Goal: Entertainment & Leisure: Consume media (video, audio)

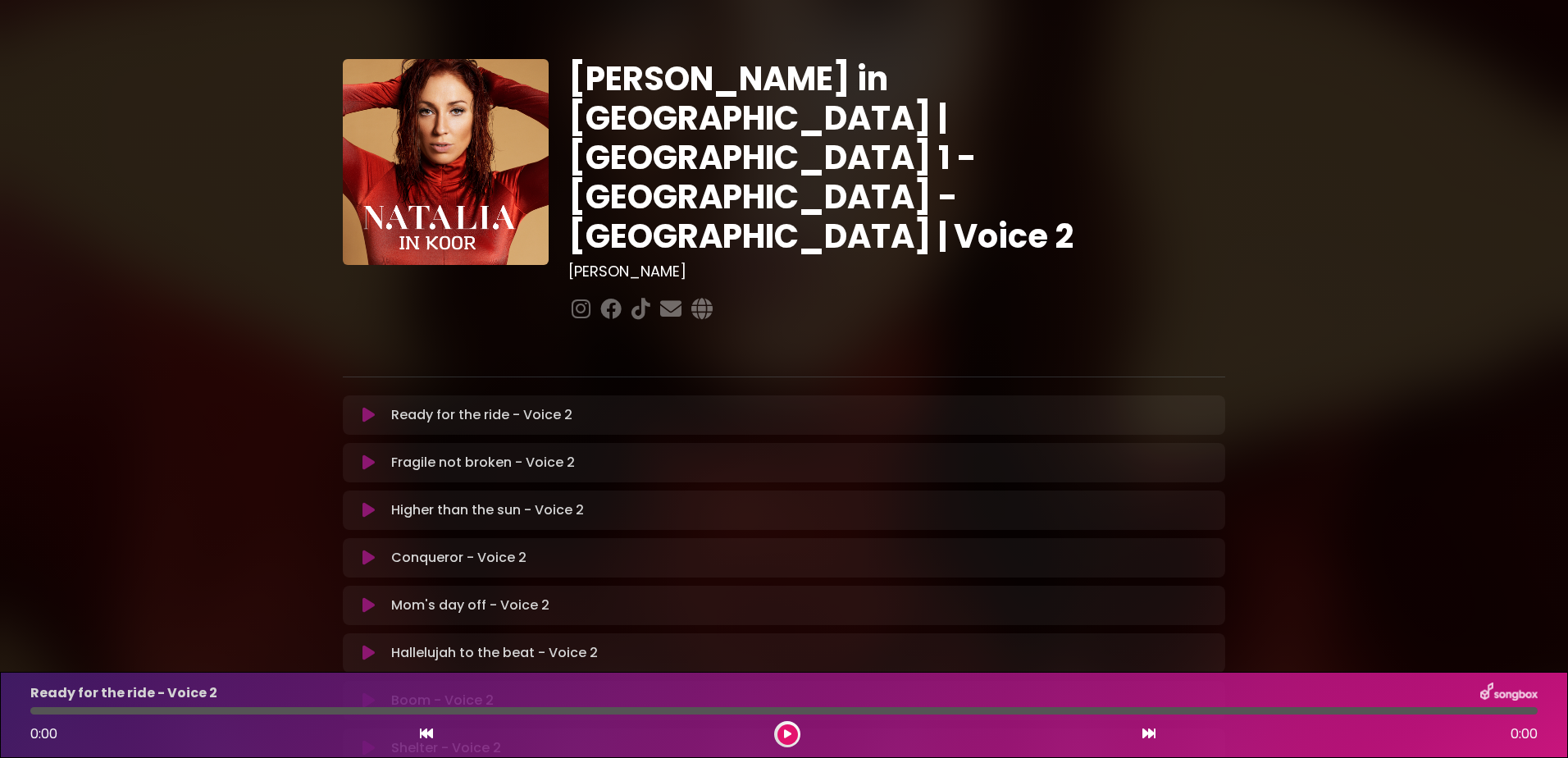
click at [1082, 406] on div "Ready for the ride - Voice 2 Loading Track..." at bounding box center [800, 415] width 831 height 20
click at [782, 732] on button at bounding box center [788, 735] width 21 height 21
click at [365, 549] on icon at bounding box center [369, 557] width 12 height 16
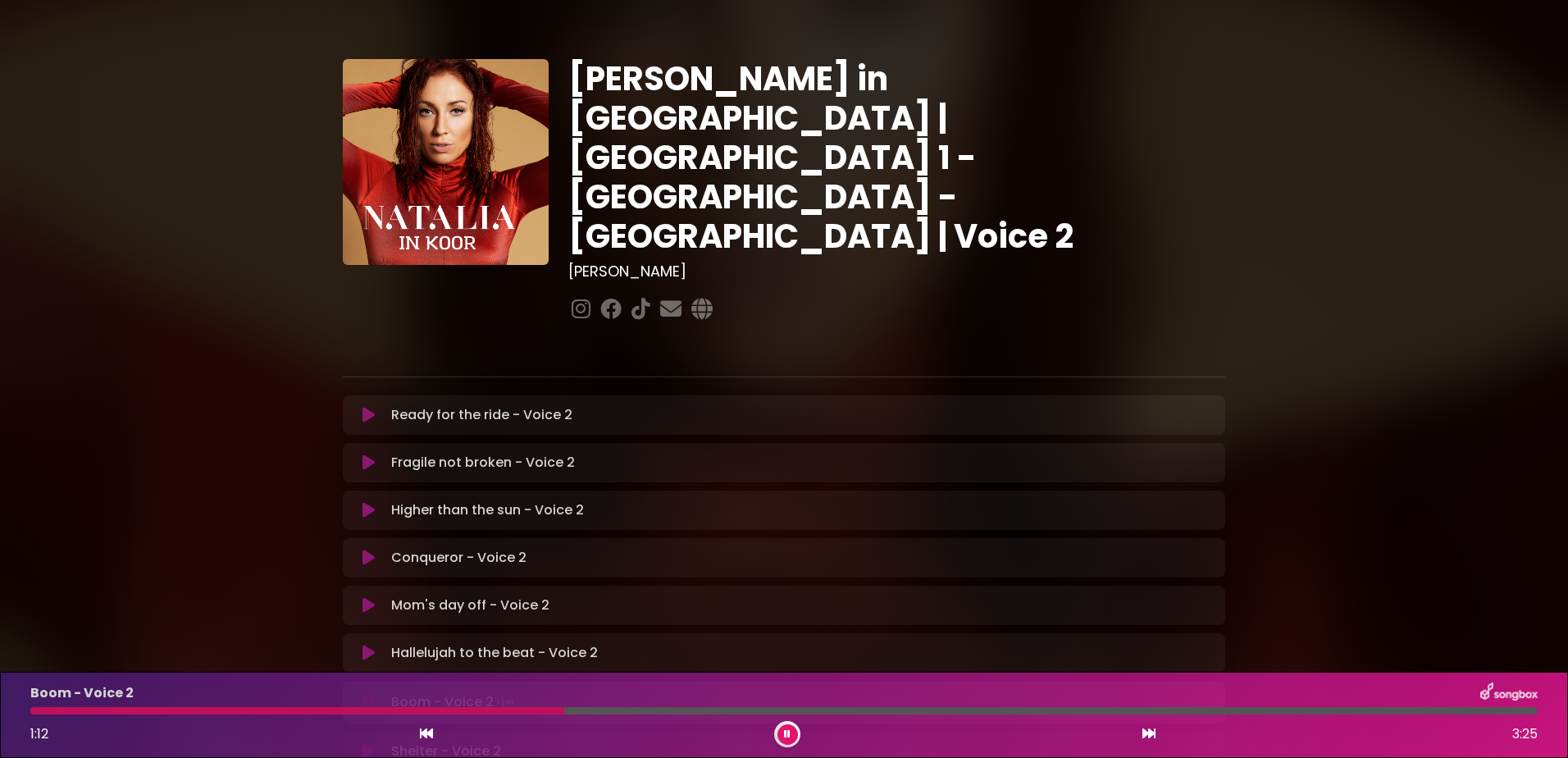
click at [435, 715] on div "Boom - Voice 2 1:12 3:25" at bounding box center [784, 715] width 1527 height 65
click at [434, 709] on div at bounding box center [299, 711] width 540 height 8
click at [413, 708] on div at bounding box center [333, 711] width 606 height 8
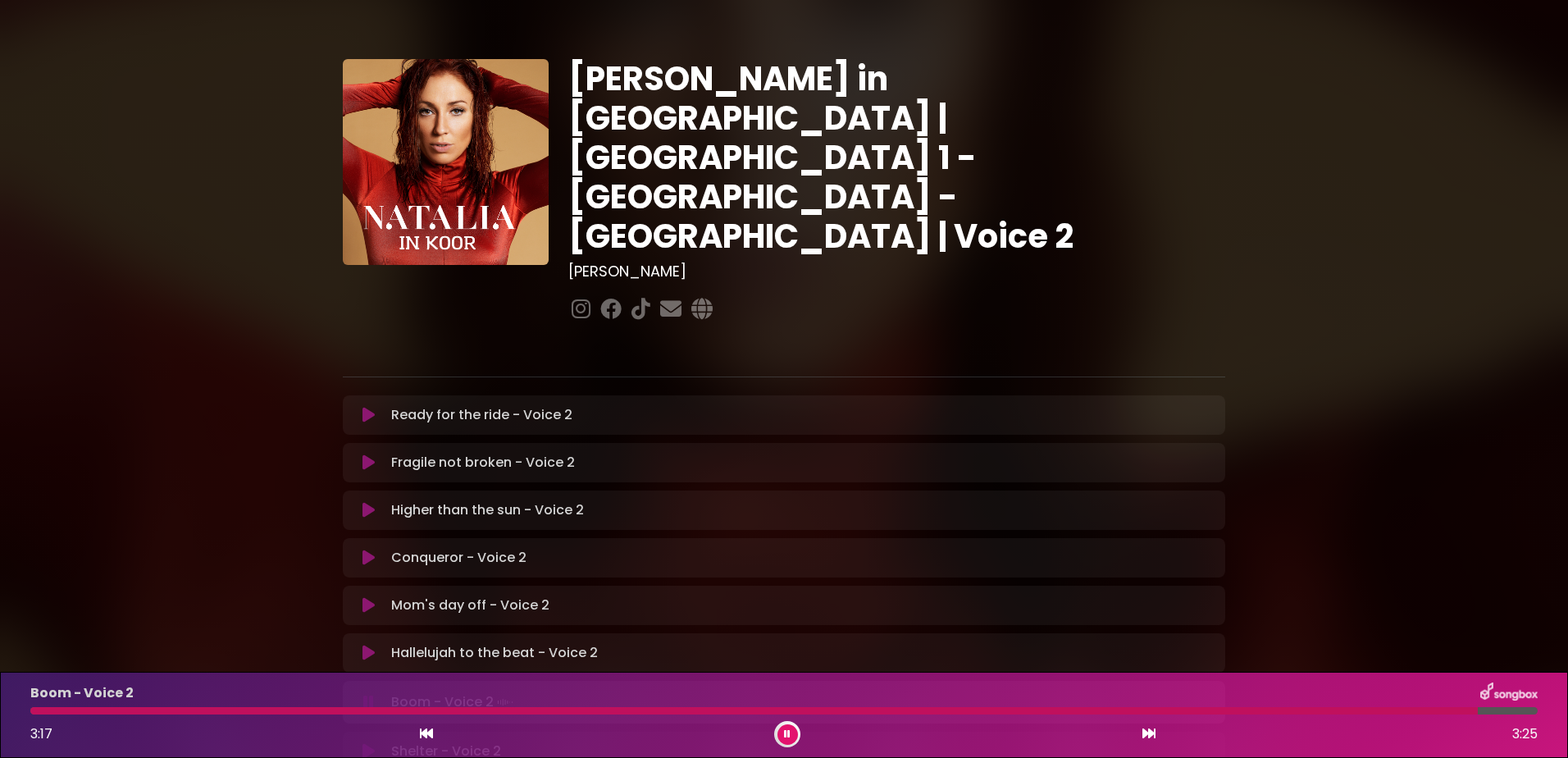
click at [790, 734] on button at bounding box center [788, 735] width 21 height 21
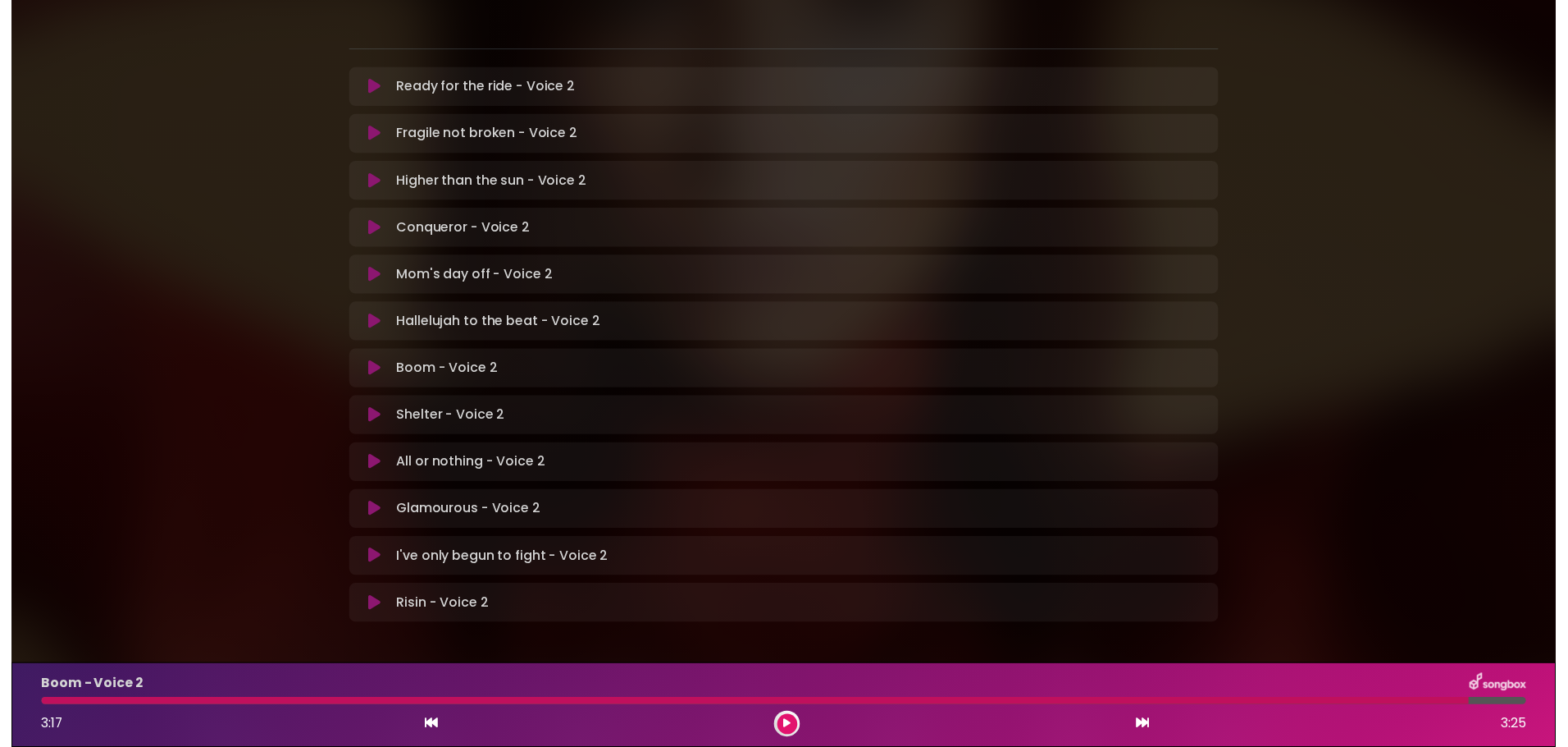
scroll to position [329, 0]
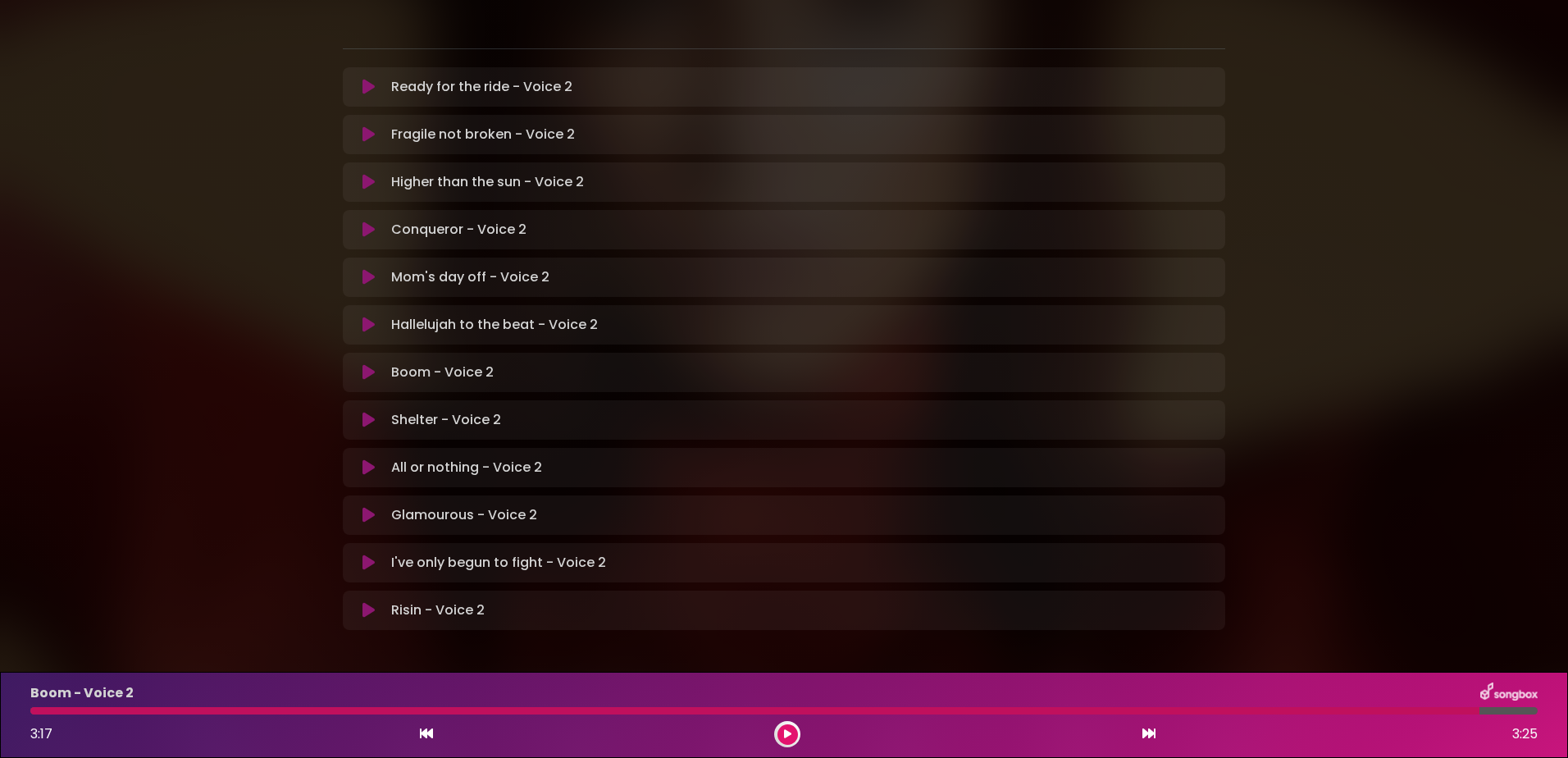
click at [363, 412] on icon at bounding box center [369, 419] width 12 height 16
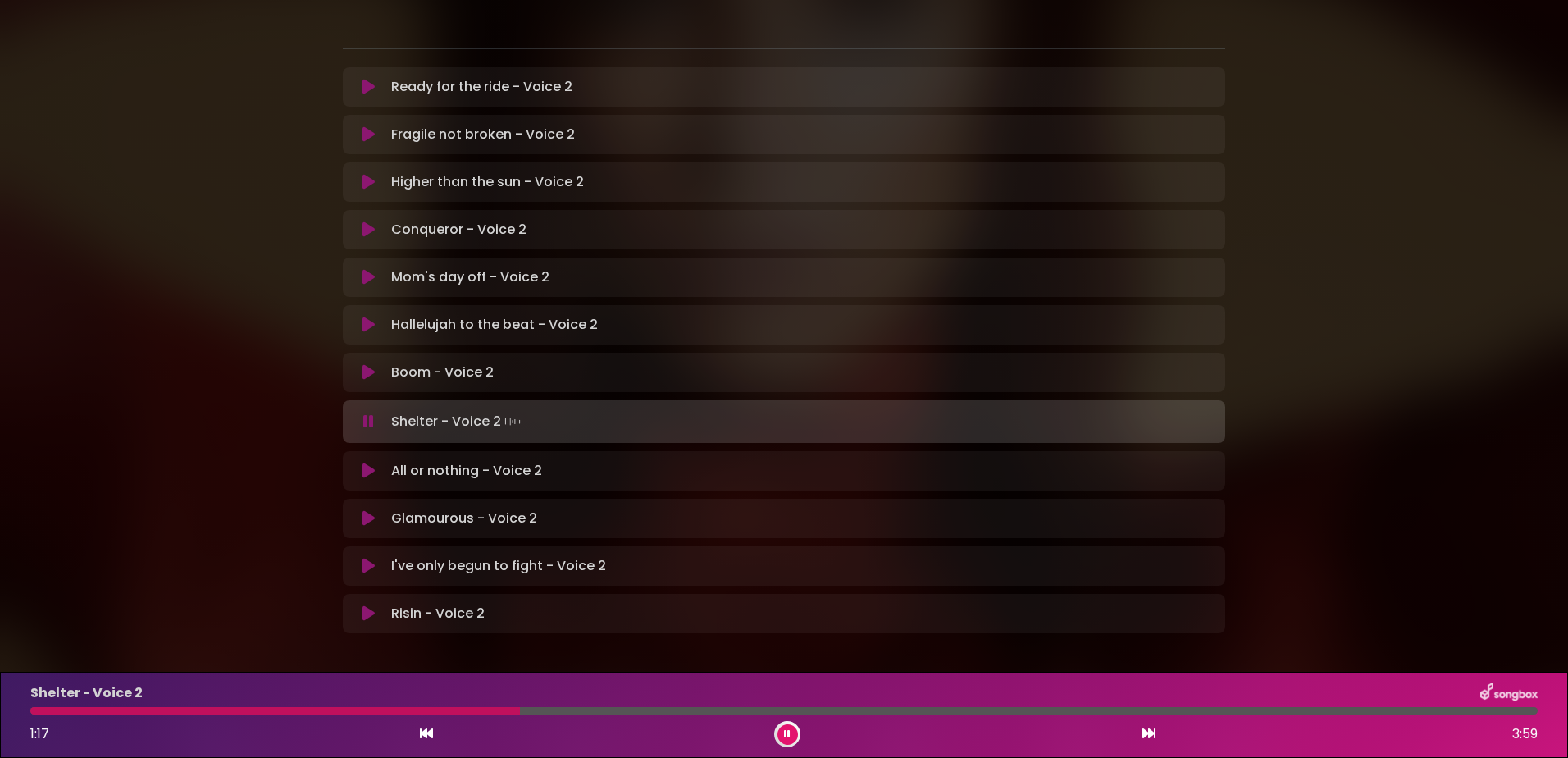
click at [441, 708] on div at bounding box center [275, 711] width 489 height 8
click at [303, 710] on div at bounding box center [421, 711] width 782 height 8
click at [405, 715] on div "Shelter - Voice 2 1:15 3:59" at bounding box center [784, 715] width 1527 height 65
click at [400, 711] on div at bounding box center [269, 711] width 478 height 8
drag, startPoint x: 399, startPoint y: 710, endPoint x: 404, endPoint y: 721, distance: 12.1
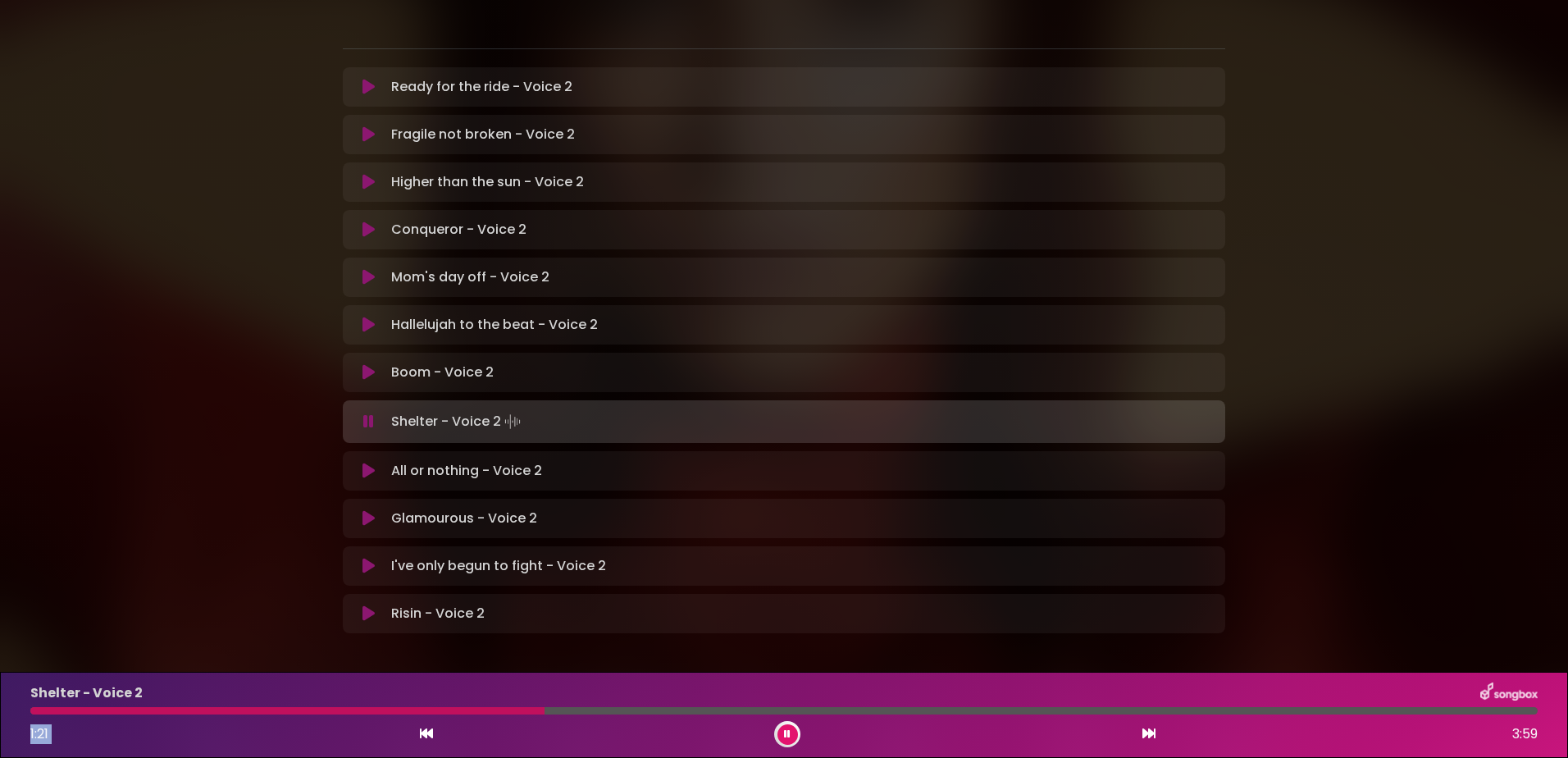
click at [404, 721] on div "Shelter - Voice 2 1:21 3:59" at bounding box center [784, 715] width 1527 height 65
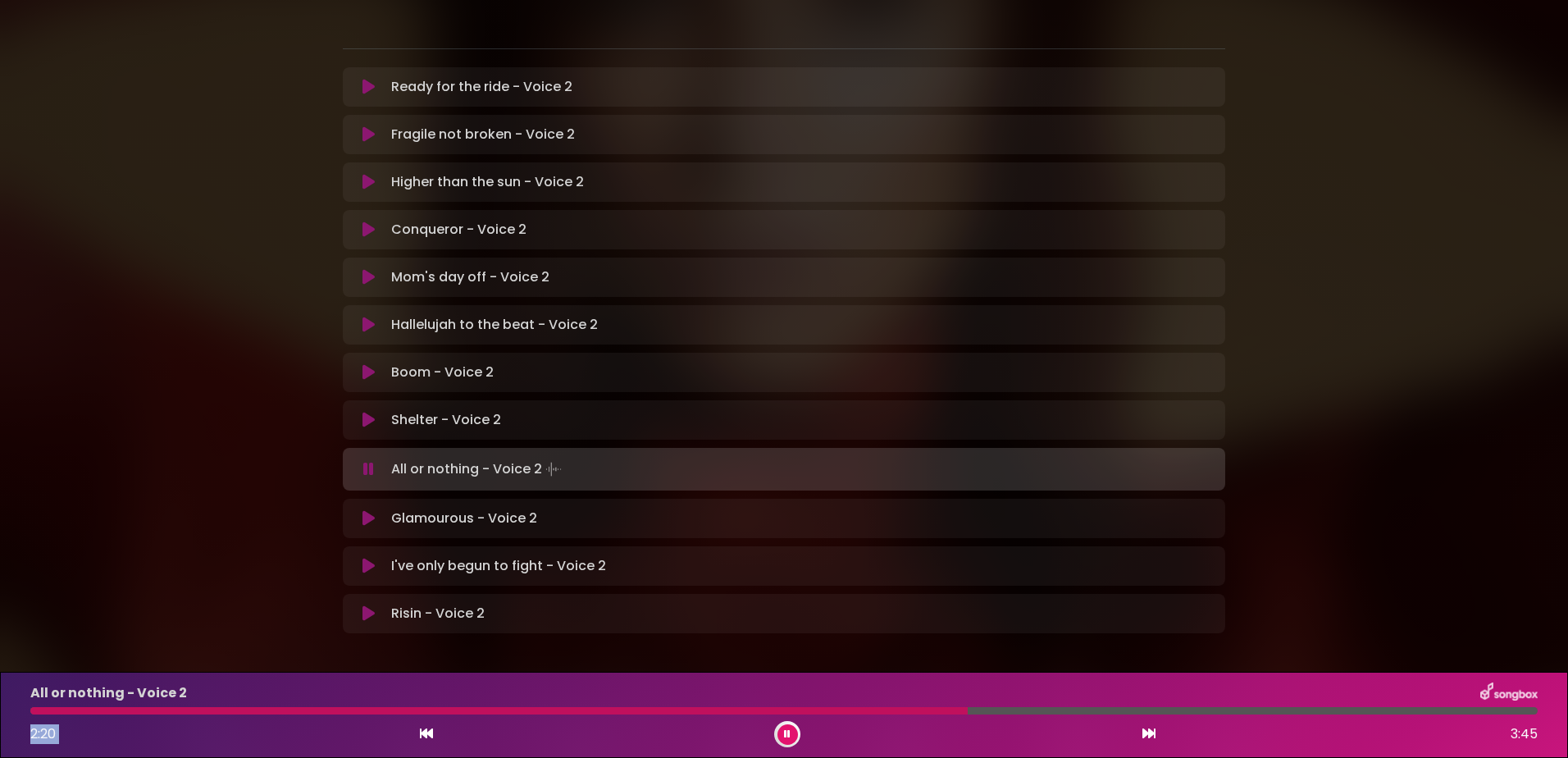
click at [855, 711] on div at bounding box center [499, 711] width 938 height 8
click at [867, 708] on div at bounding box center [478, 711] width 896 height 8
click at [1037, 713] on div at bounding box center [577, 711] width 1095 height 8
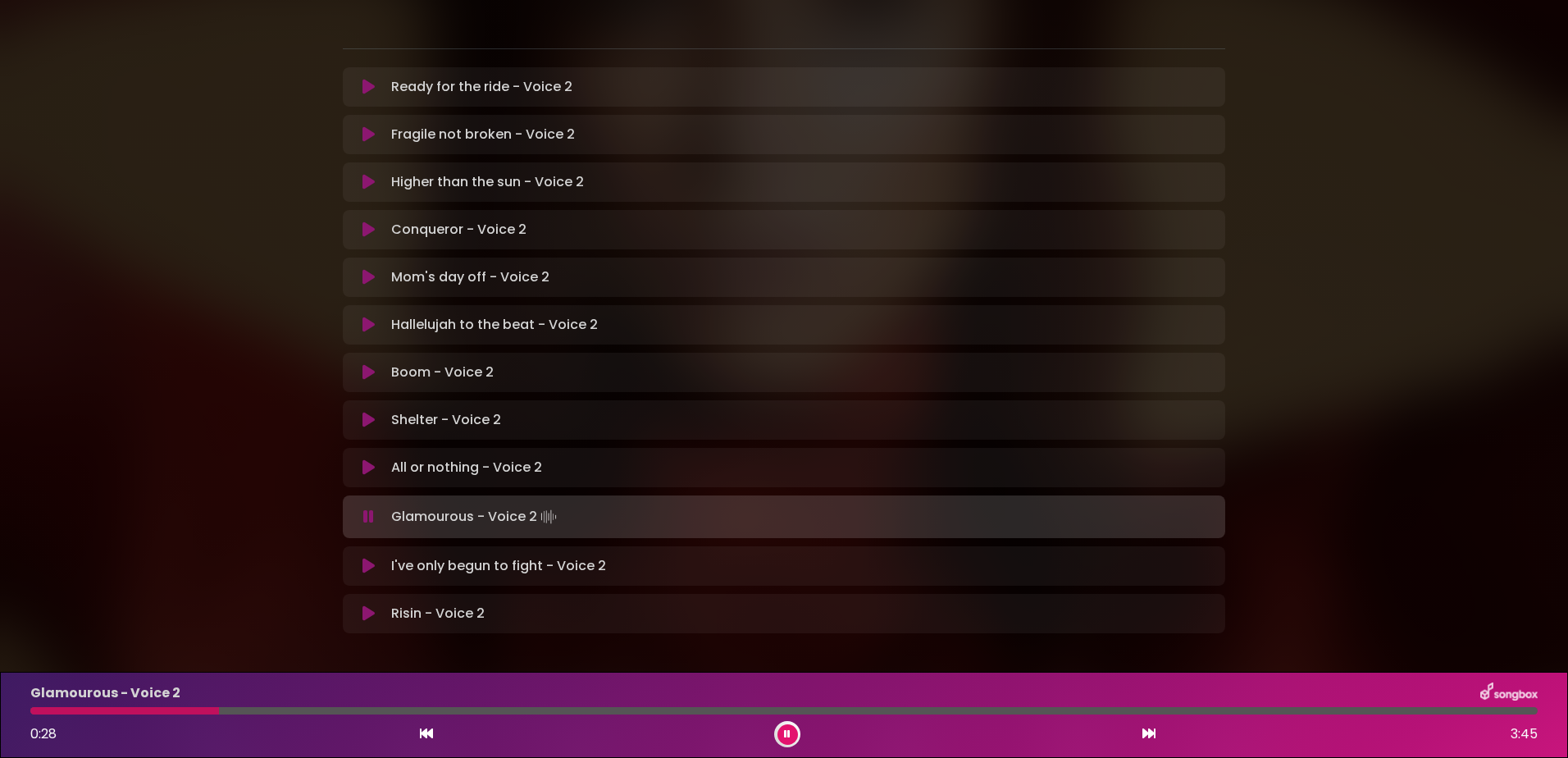
click at [157, 711] on div at bounding box center [124, 711] width 189 height 8
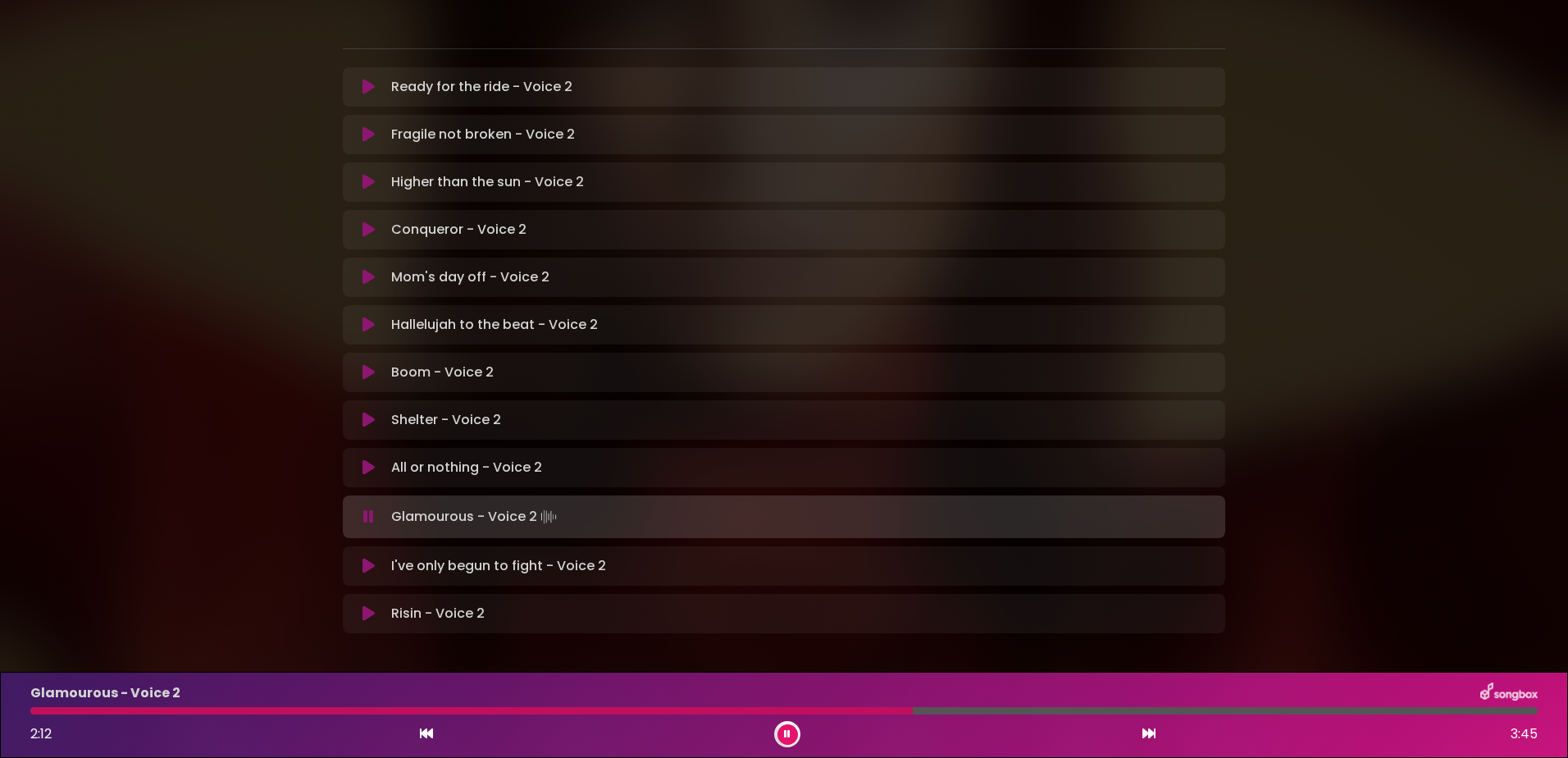
click at [764, 705] on div "Glamourous - Voice 2 2:12 3:45" at bounding box center [784, 715] width 1527 height 65
click at [766, 706] on div "Glamourous - Voice 2 2:14 3:45" at bounding box center [784, 715] width 1527 height 65
click at [770, 708] on div at bounding box center [482, 711] width 903 height 8
click at [827, 710] on div at bounding box center [489, 711] width 920 height 8
click at [812, 707] on div "Glamourous - Voice 2 2:39 3:45" at bounding box center [784, 715] width 1527 height 65
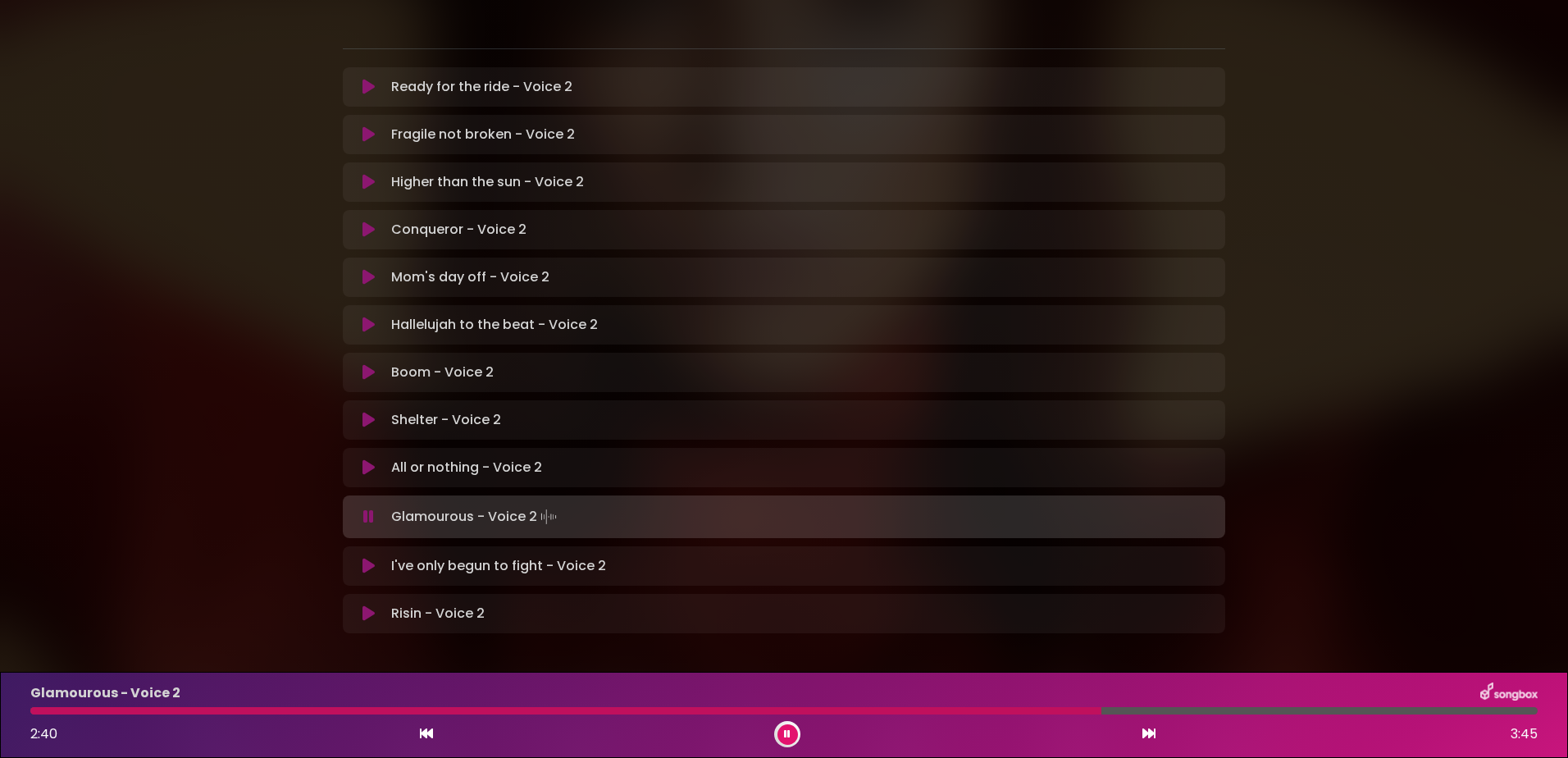
click at [775, 705] on div "Glamourous - Voice 2 2:40 3:45" at bounding box center [784, 715] width 1527 height 65
click at [808, 709] on div at bounding box center [568, 711] width 1076 height 8
click at [794, 731] on button at bounding box center [788, 735] width 21 height 21
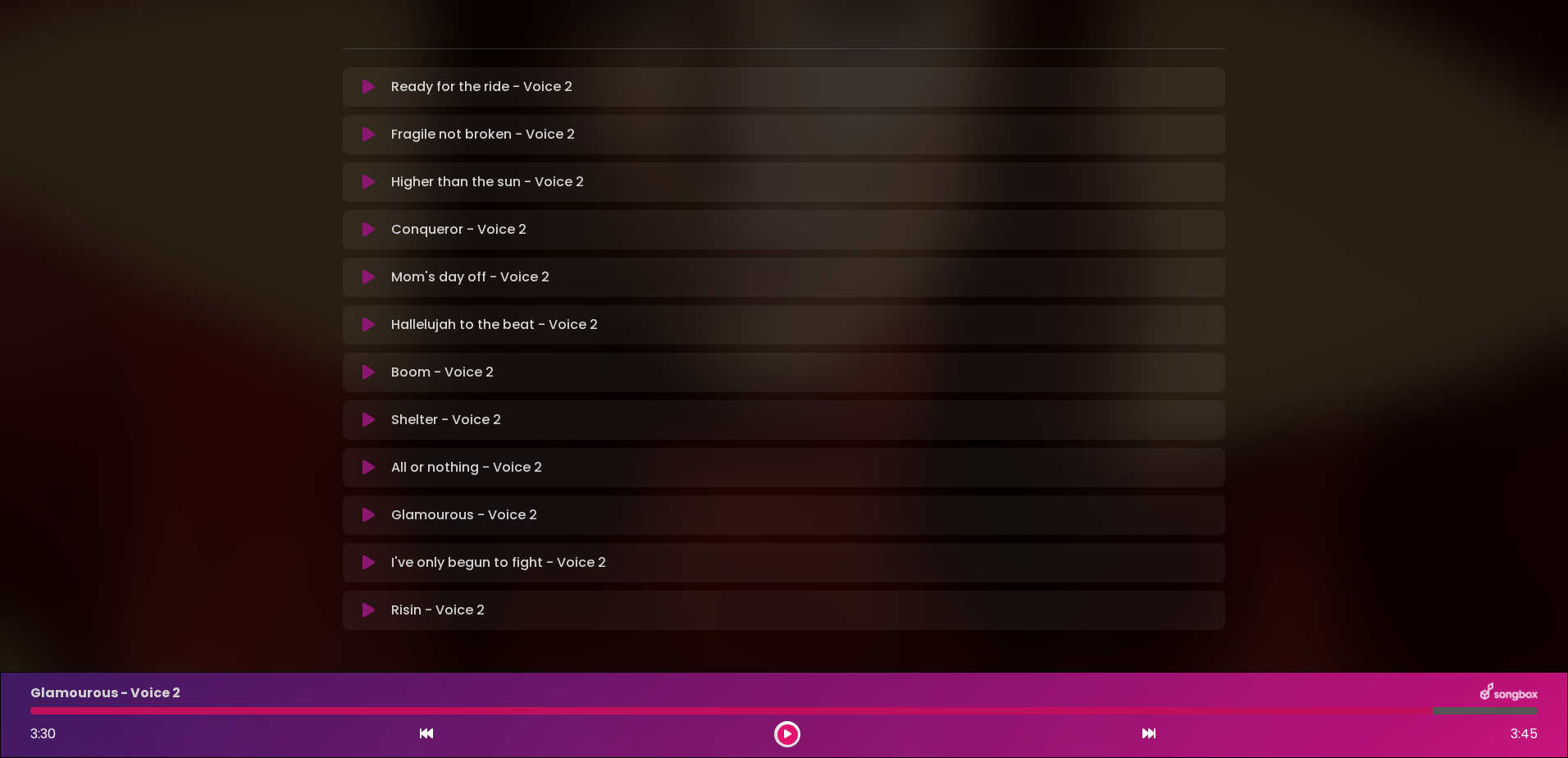
click at [370, 554] on icon at bounding box center [369, 562] width 12 height 16
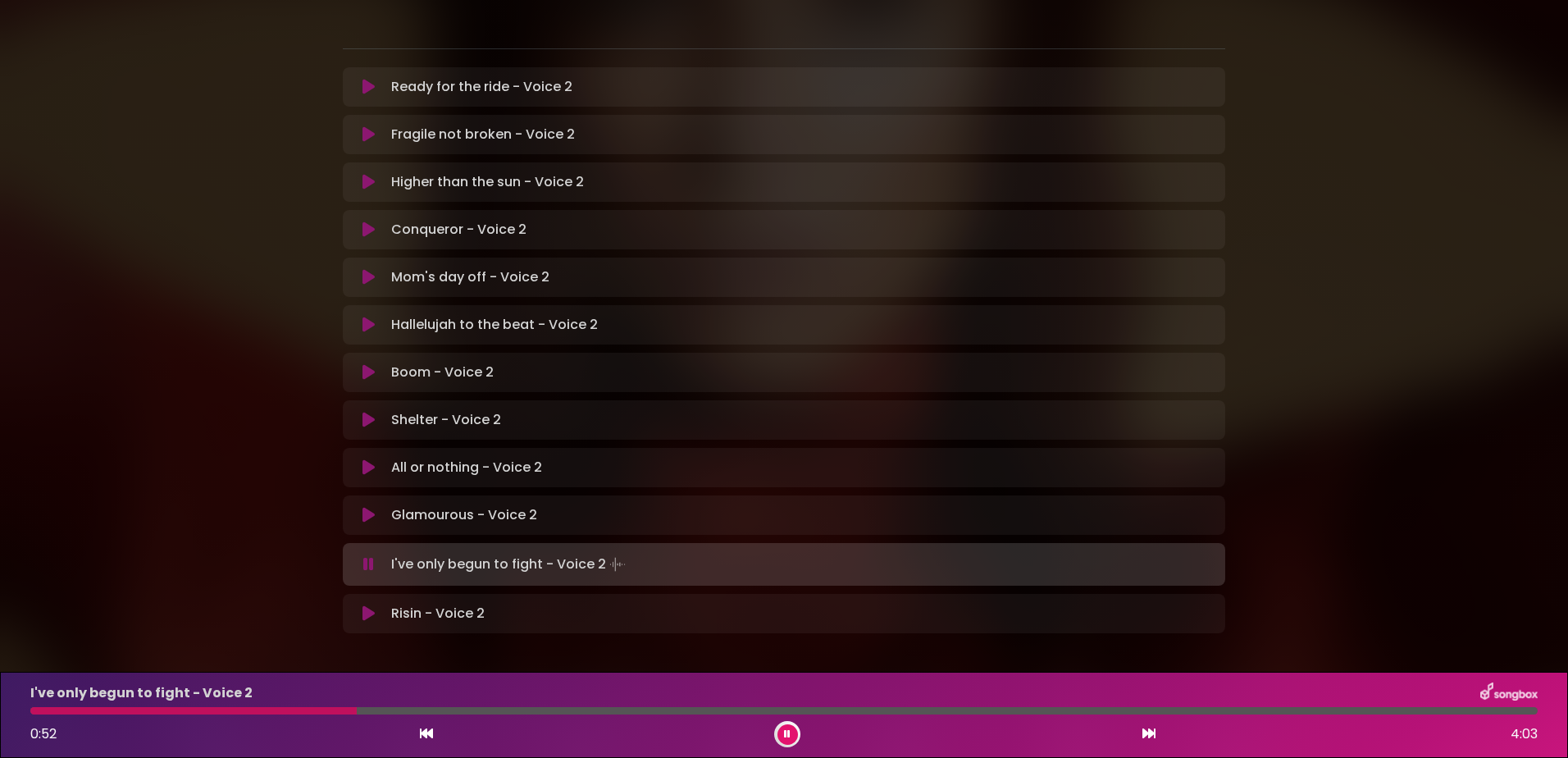
click at [265, 708] on div at bounding box center [193, 711] width 327 height 8
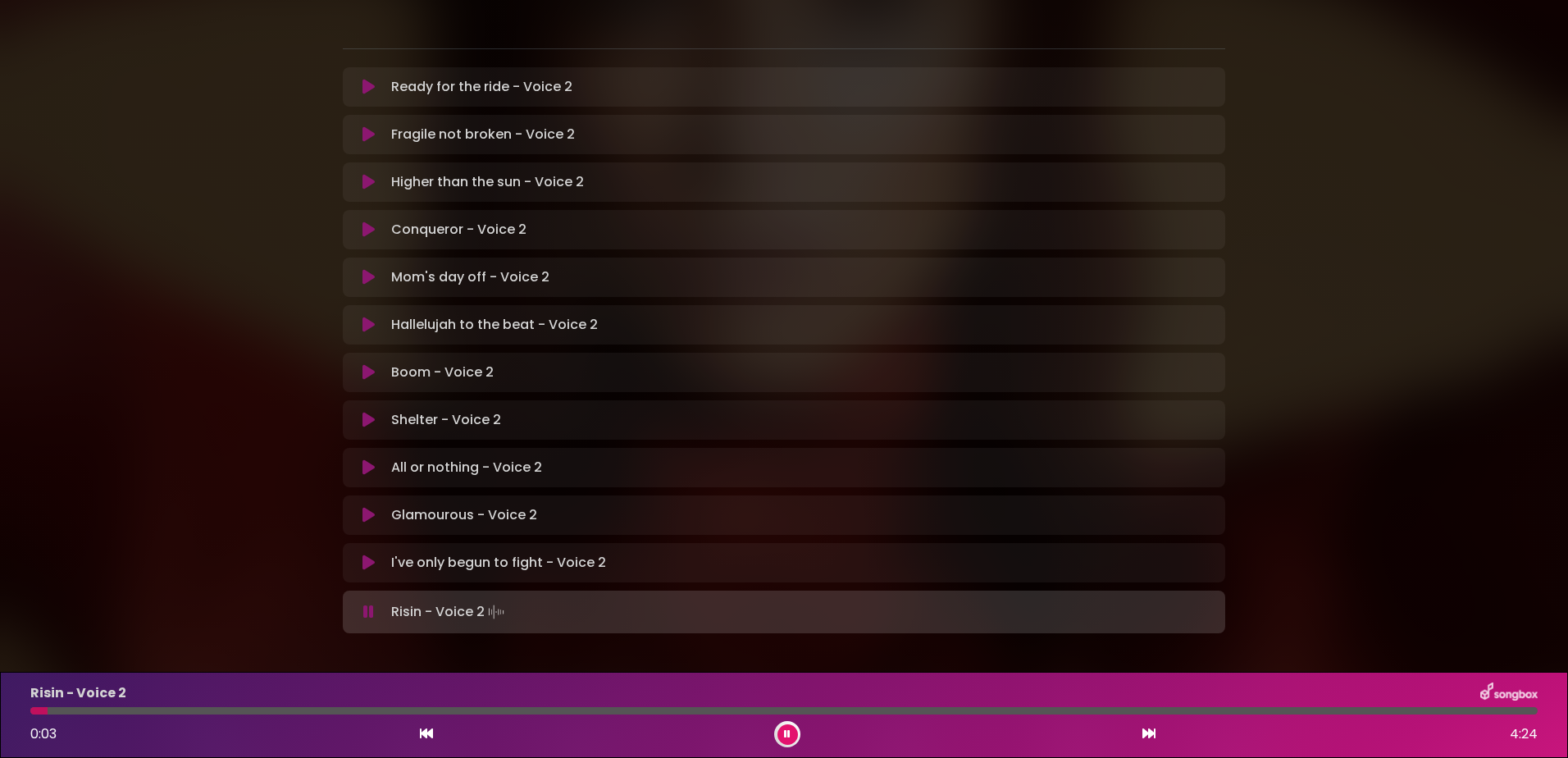
click at [786, 729] on icon at bounding box center [788, 734] width 7 height 10
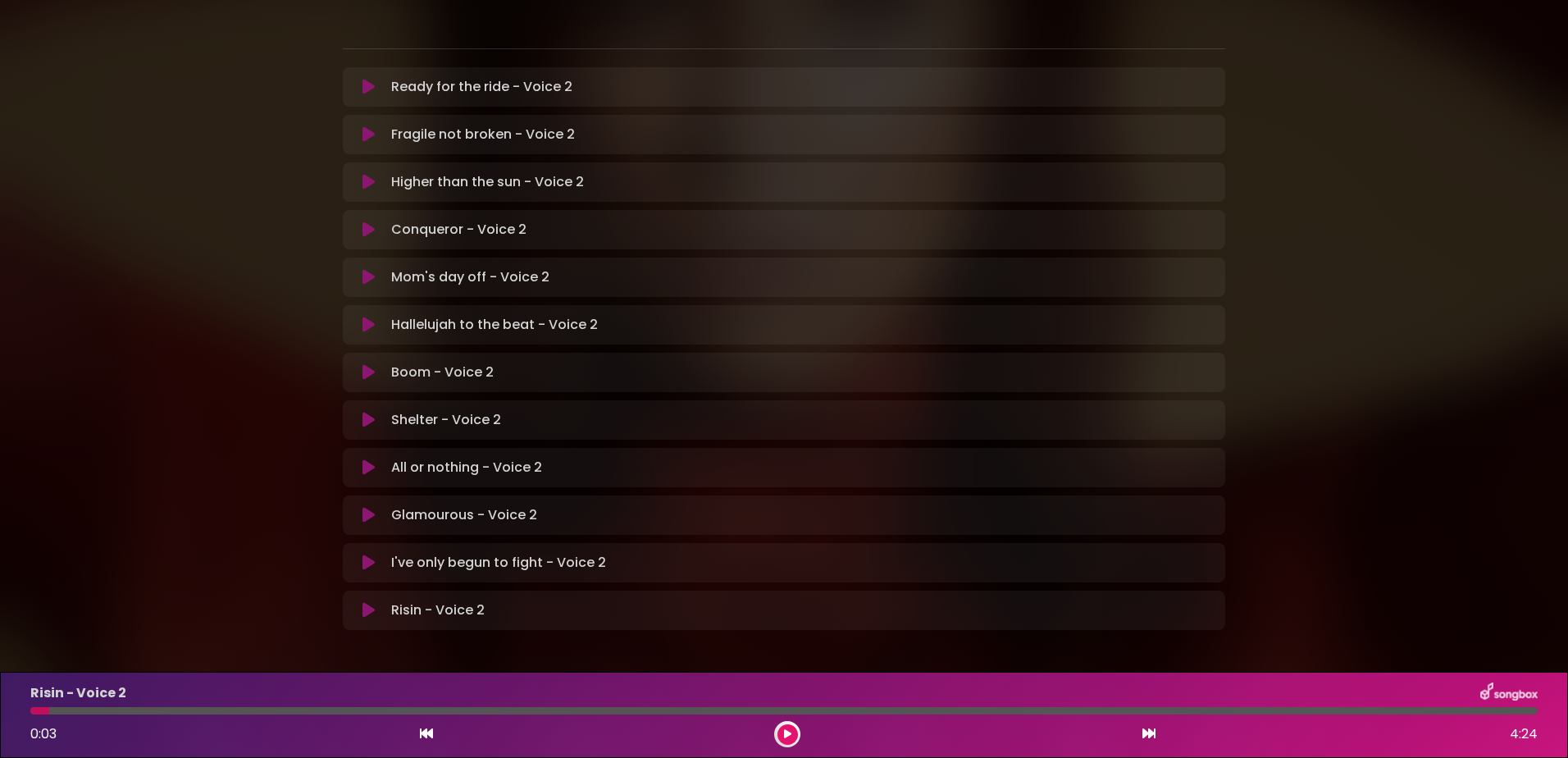
click at [370, 602] on icon at bounding box center [369, 610] width 12 height 16
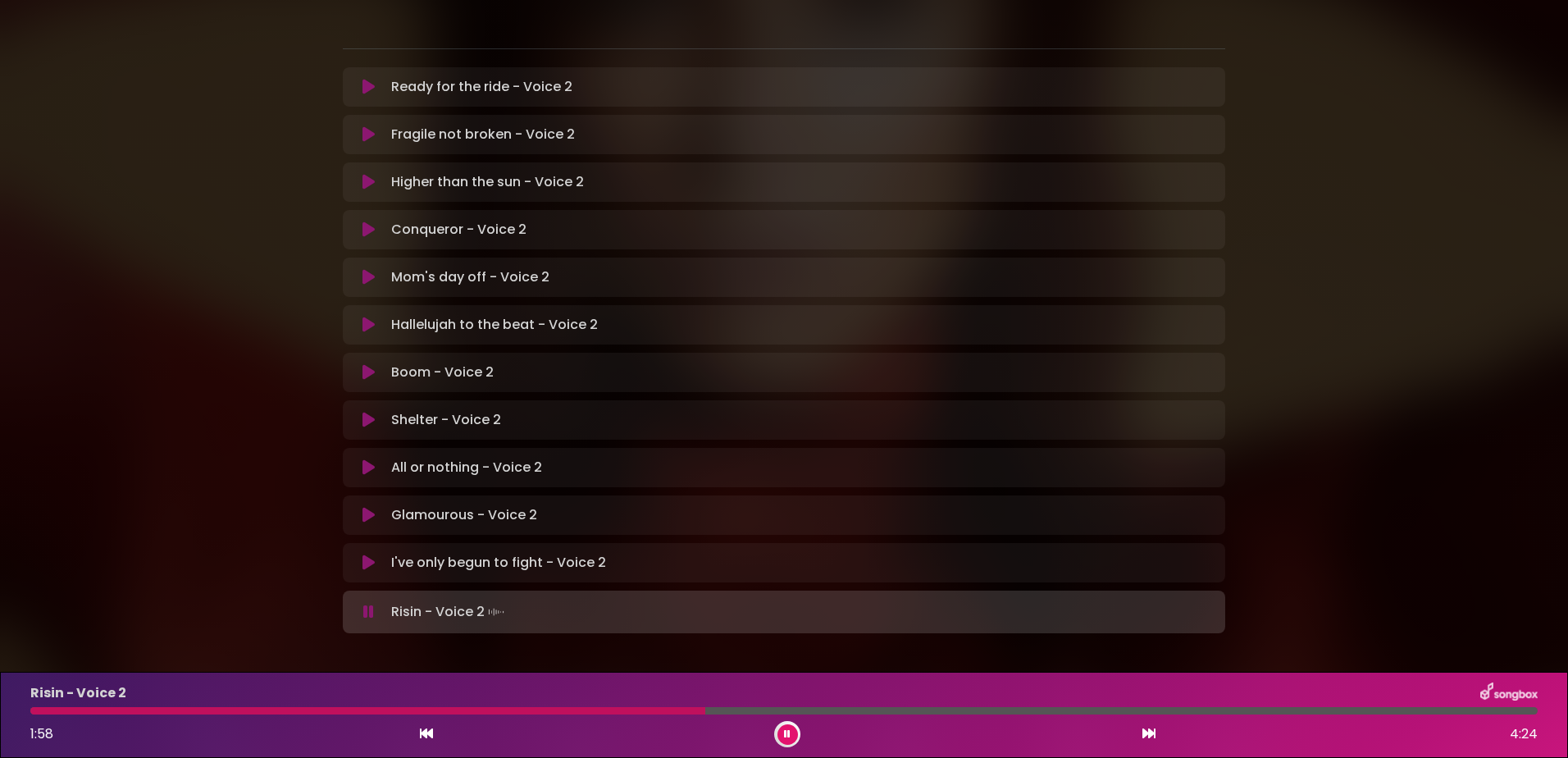
click at [566, 709] on div at bounding box center [367, 711] width 675 height 8
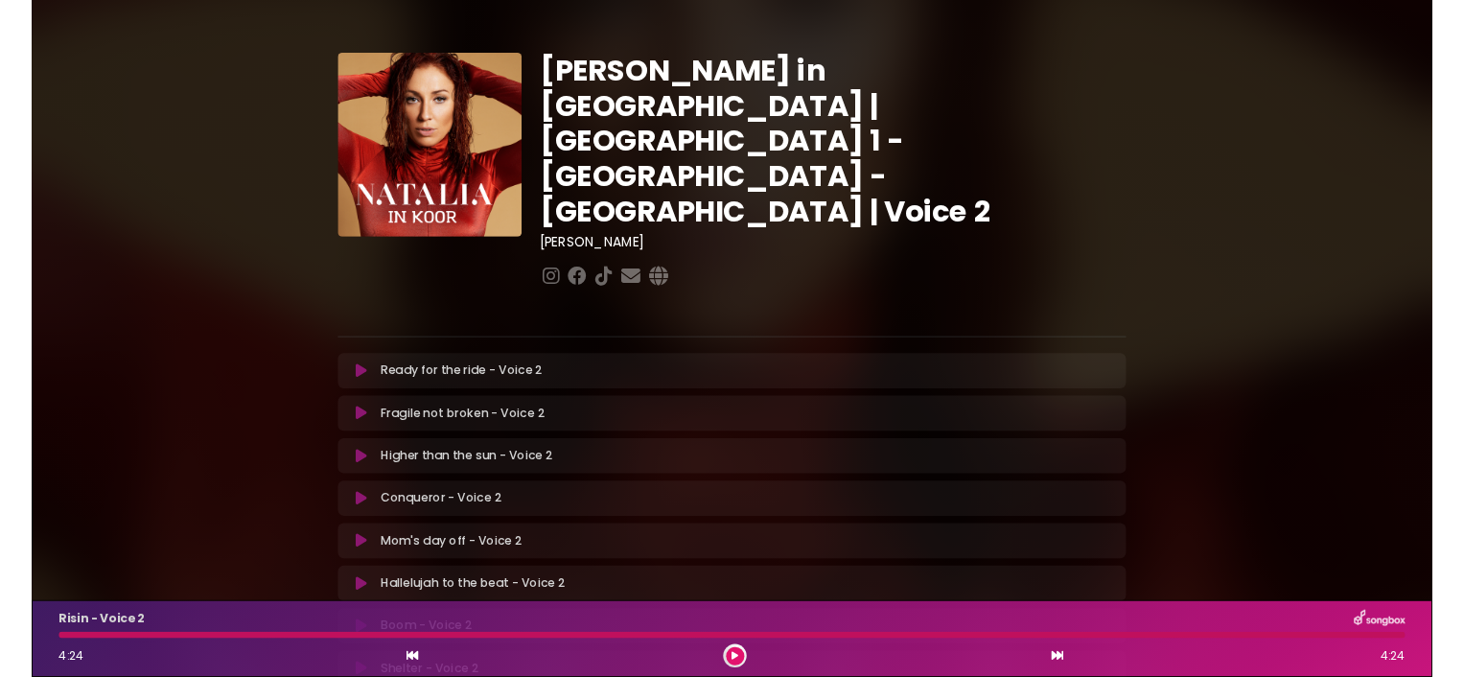
scroll to position [386, 0]
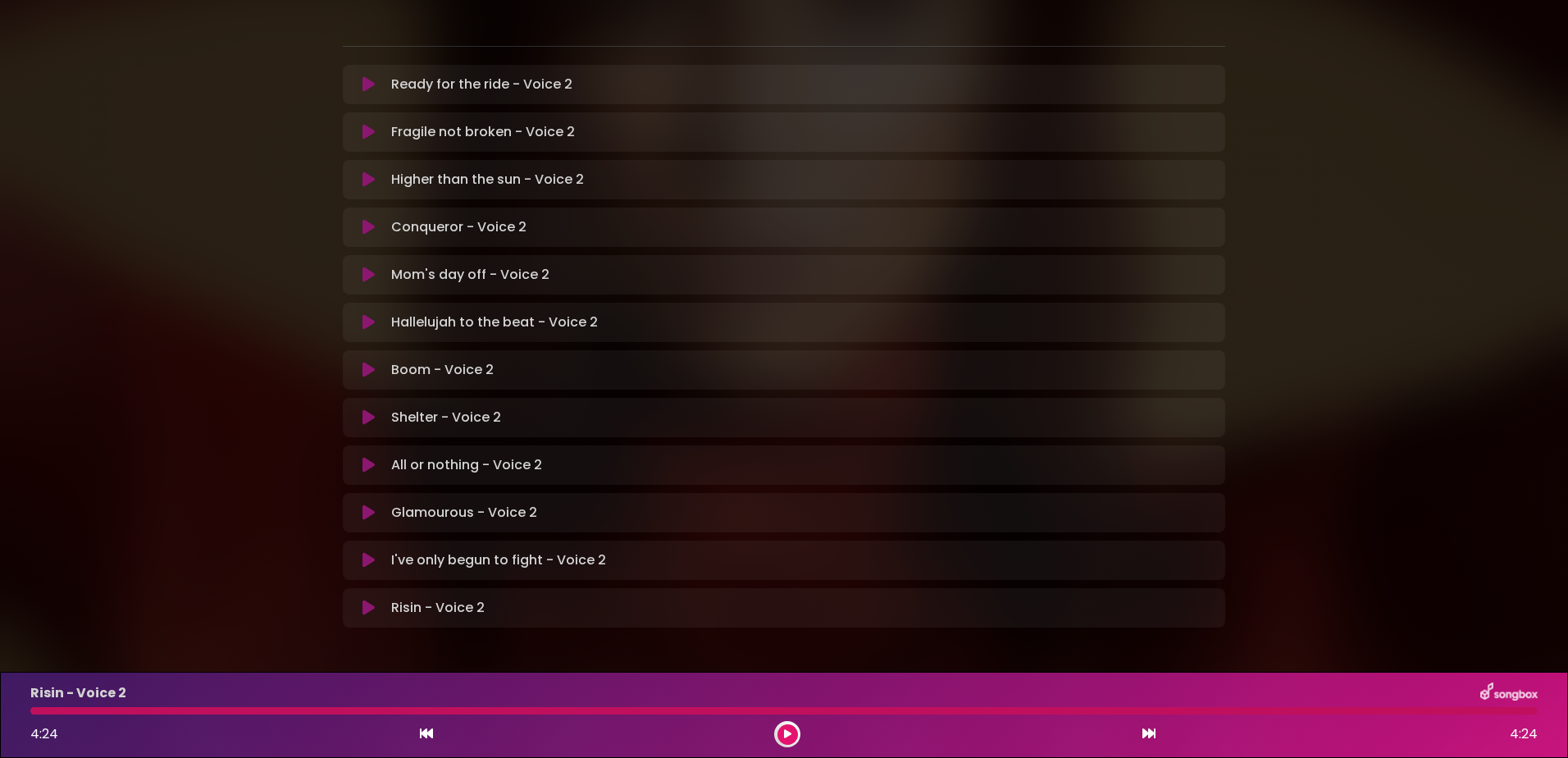
click at [364, 409] on icon at bounding box center [369, 417] width 12 height 16
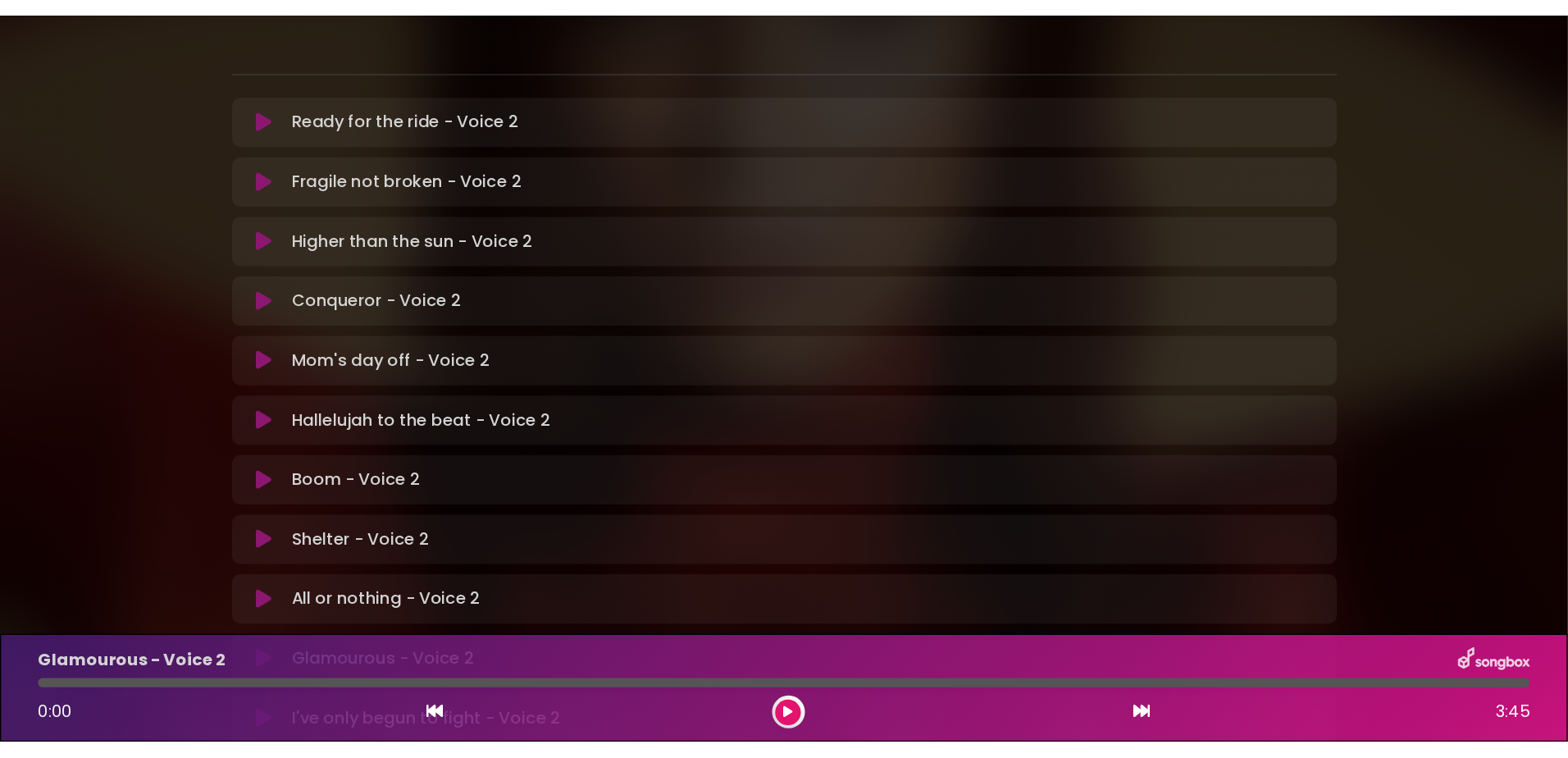
scroll to position [329, 0]
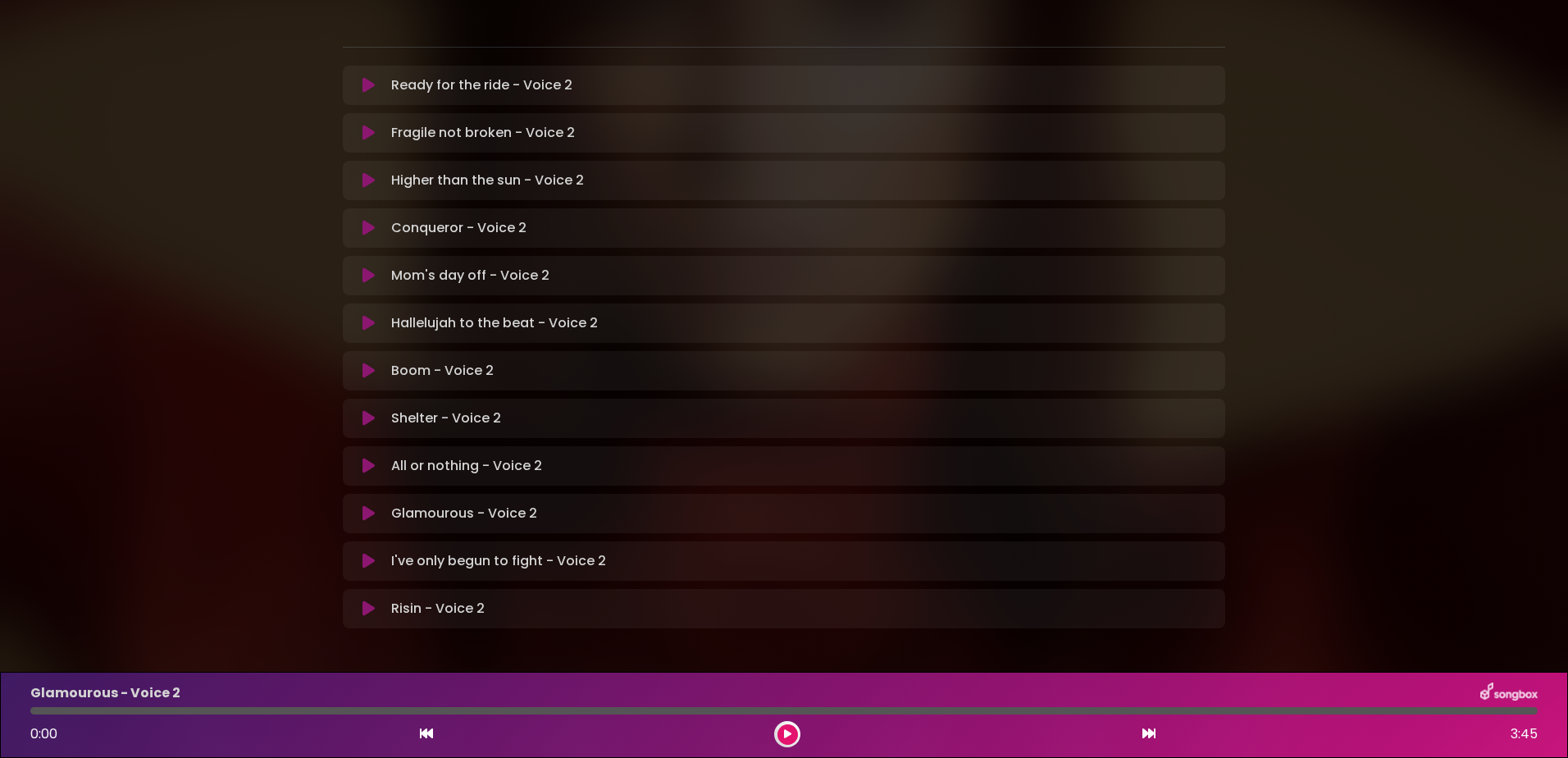
click at [365, 506] on icon at bounding box center [369, 513] width 12 height 16
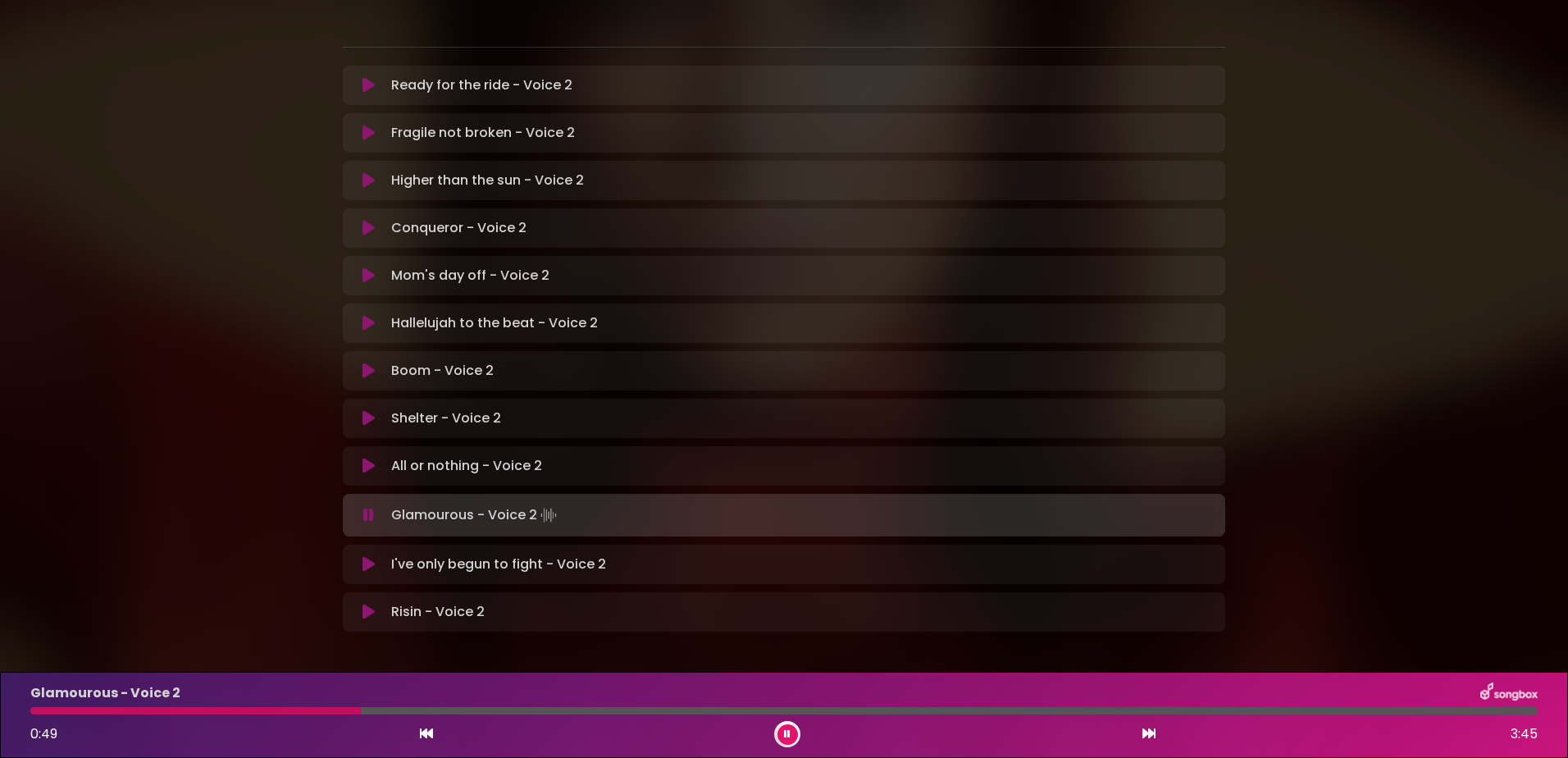
drag, startPoint x: 942, startPoint y: 15, endPoint x: 938, endPoint y: 6, distance: 9.8
click at [784, 731] on icon at bounding box center [788, 734] width 7 height 10
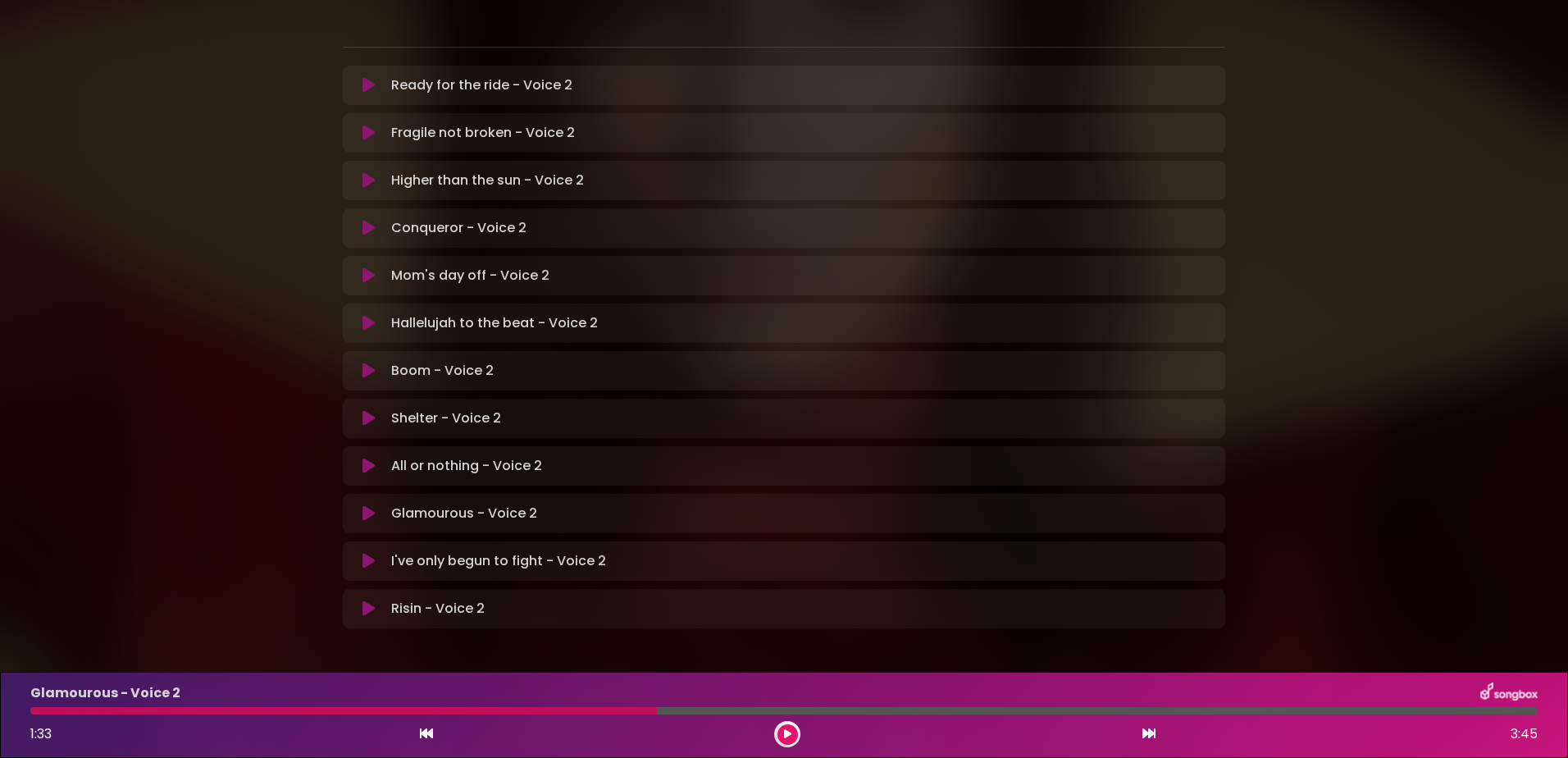
click at [37, 710] on div at bounding box center [343, 711] width 627 height 8
click at [39, 710] on div at bounding box center [343, 711] width 627 height 8
click at [784, 730] on icon at bounding box center [788, 734] width 8 height 10
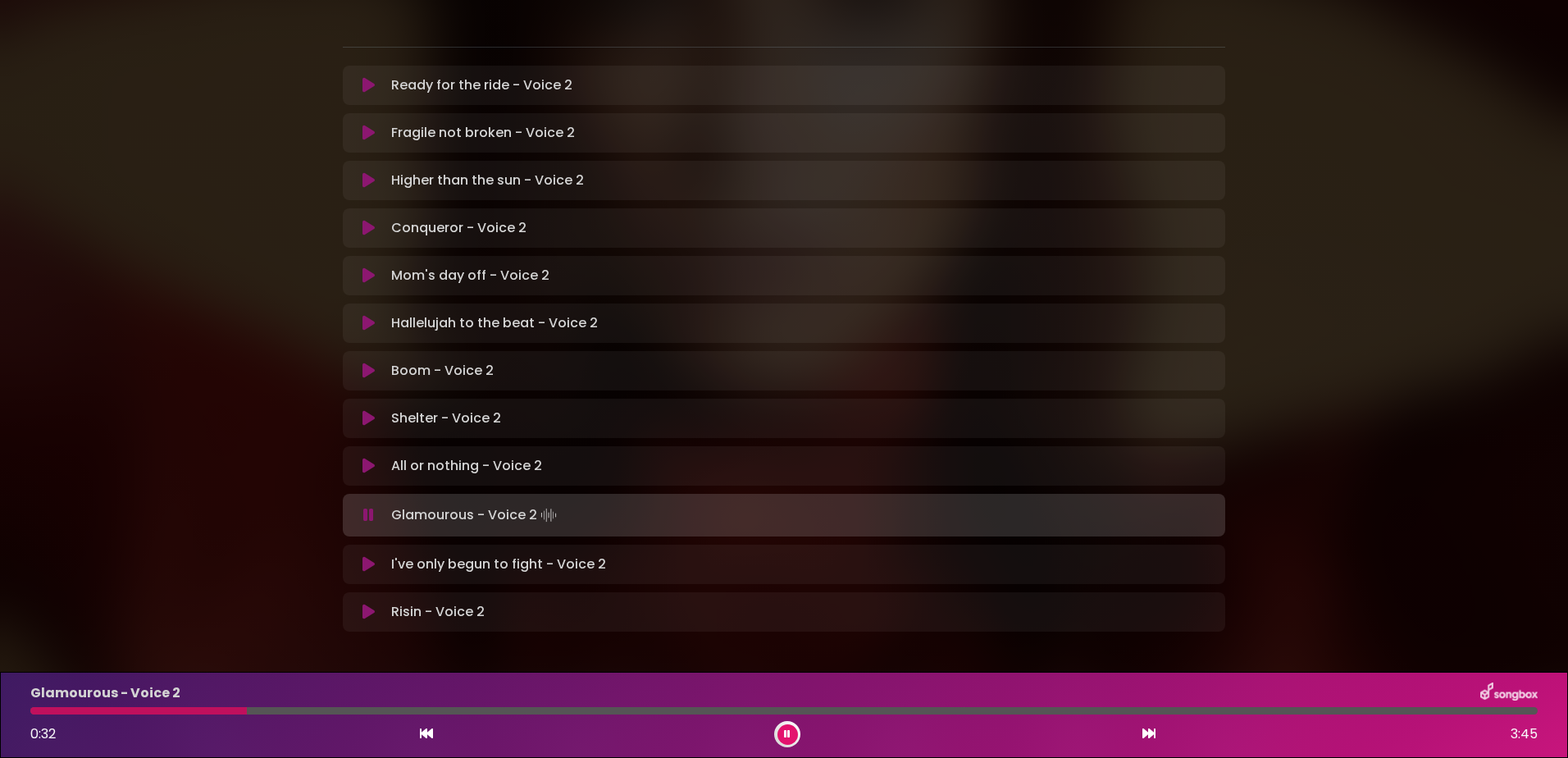
click at [784, 730] on icon at bounding box center [788, 734] width 7 height 10
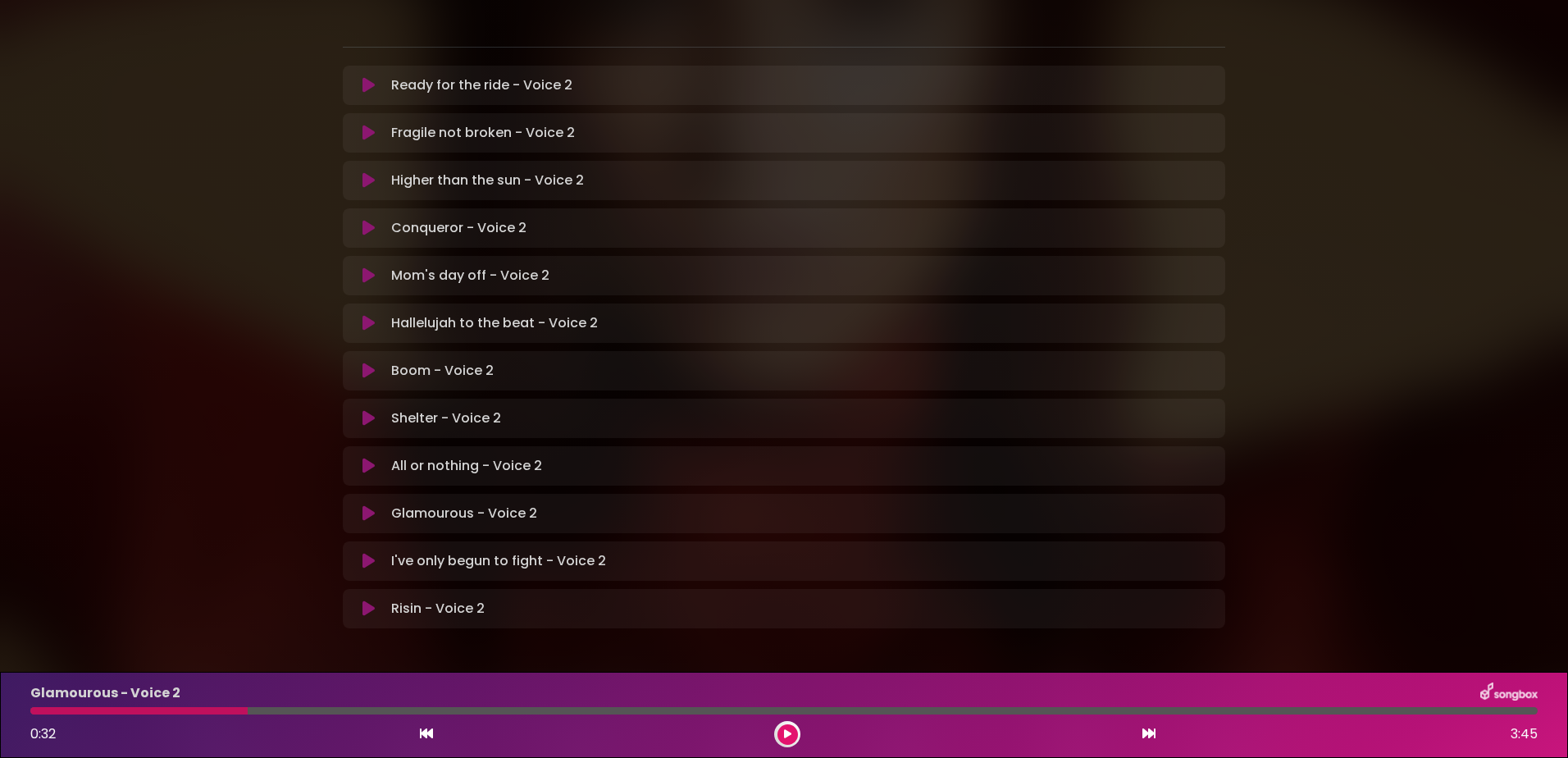
click at [56, 712] on div at bounding box center [139, 711] width 217 height 8
click at [70, 710] on div at bounding box center [139, 711] width 217 height 8
click at [787, 733] on icon at bounding box center [788, 734] width 8 height 10
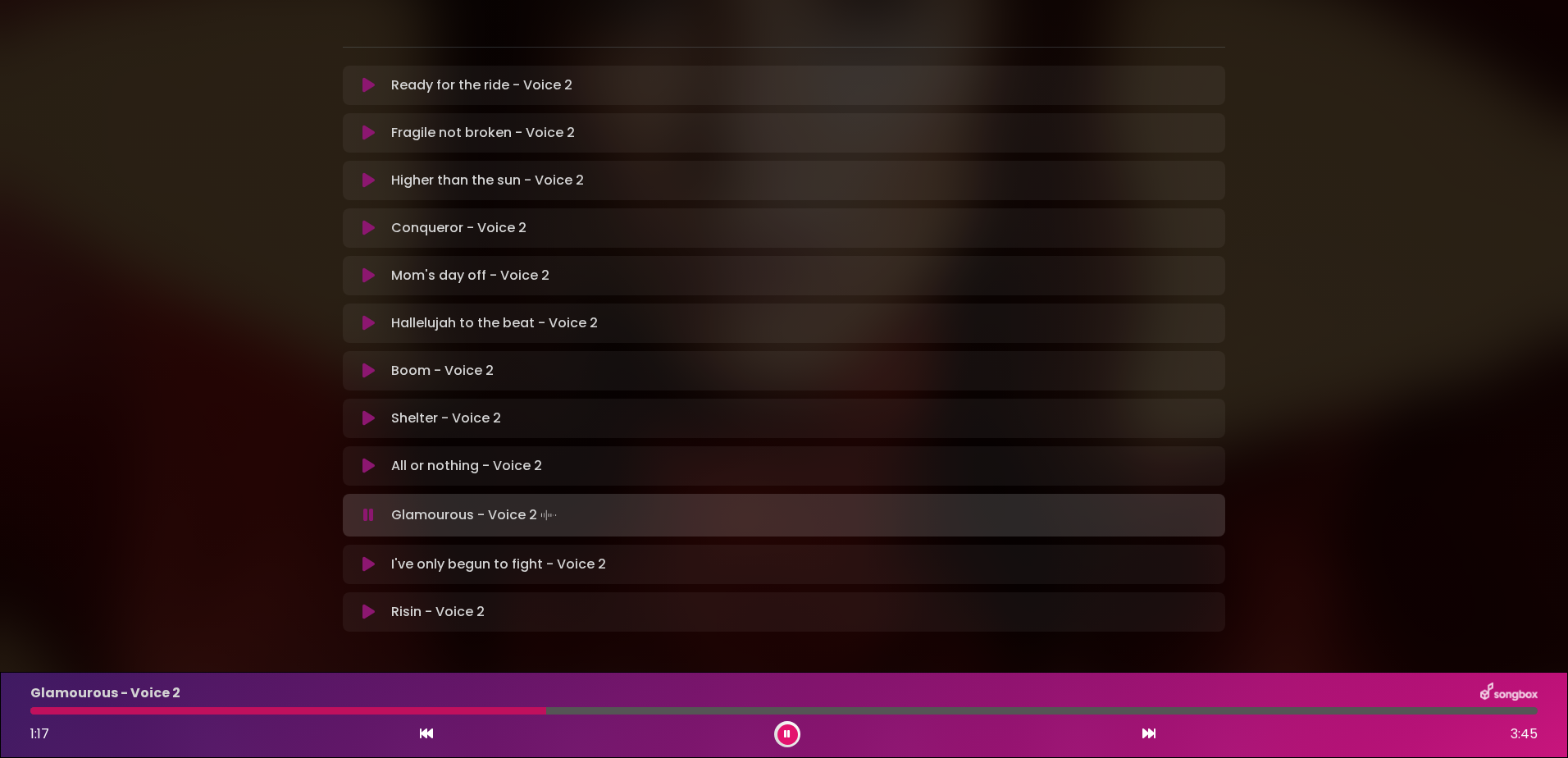
click at [450, 711] on div at bounding box center [287, 711] width 516 height 8
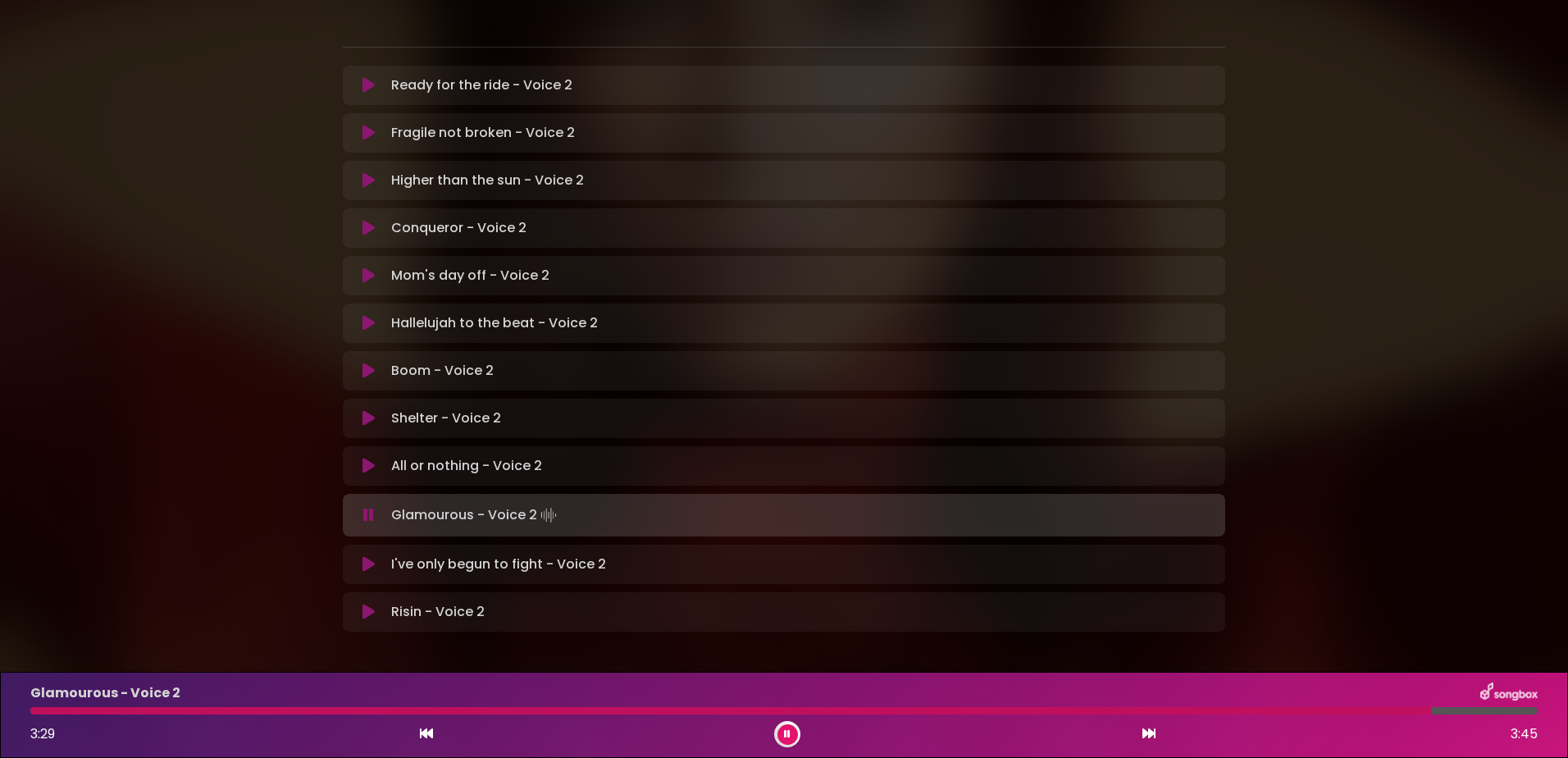
click at [784, 731] on button at bounding box center [788, 735] width 21 height 21
